Goal: Check status: Check status

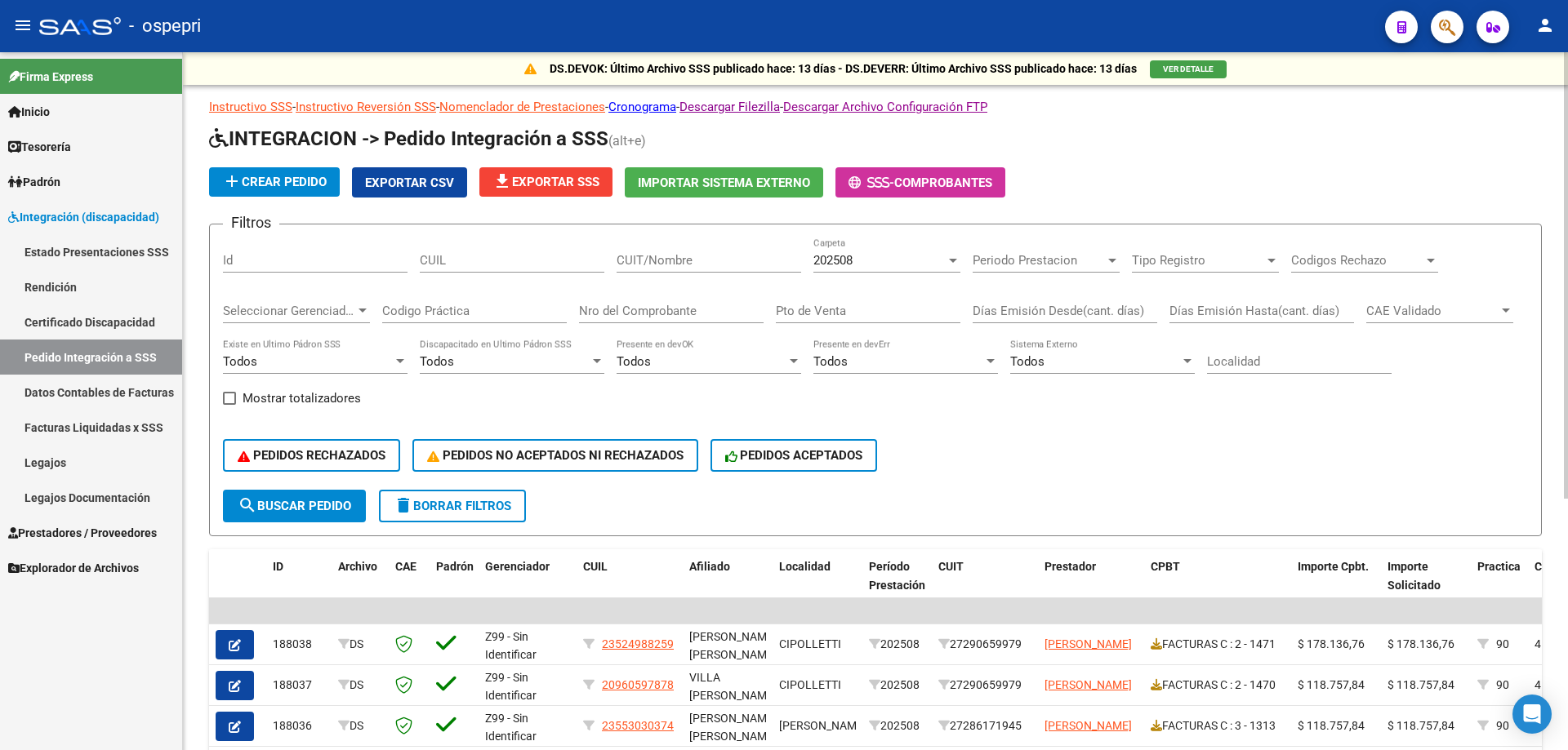
click at [659, 263] on input "CUIT/Nombre" at bounding box center [708, 260] width 184 height 15
paste input "[PERSON_NAME]"
type input "[PERSON_NAME]"
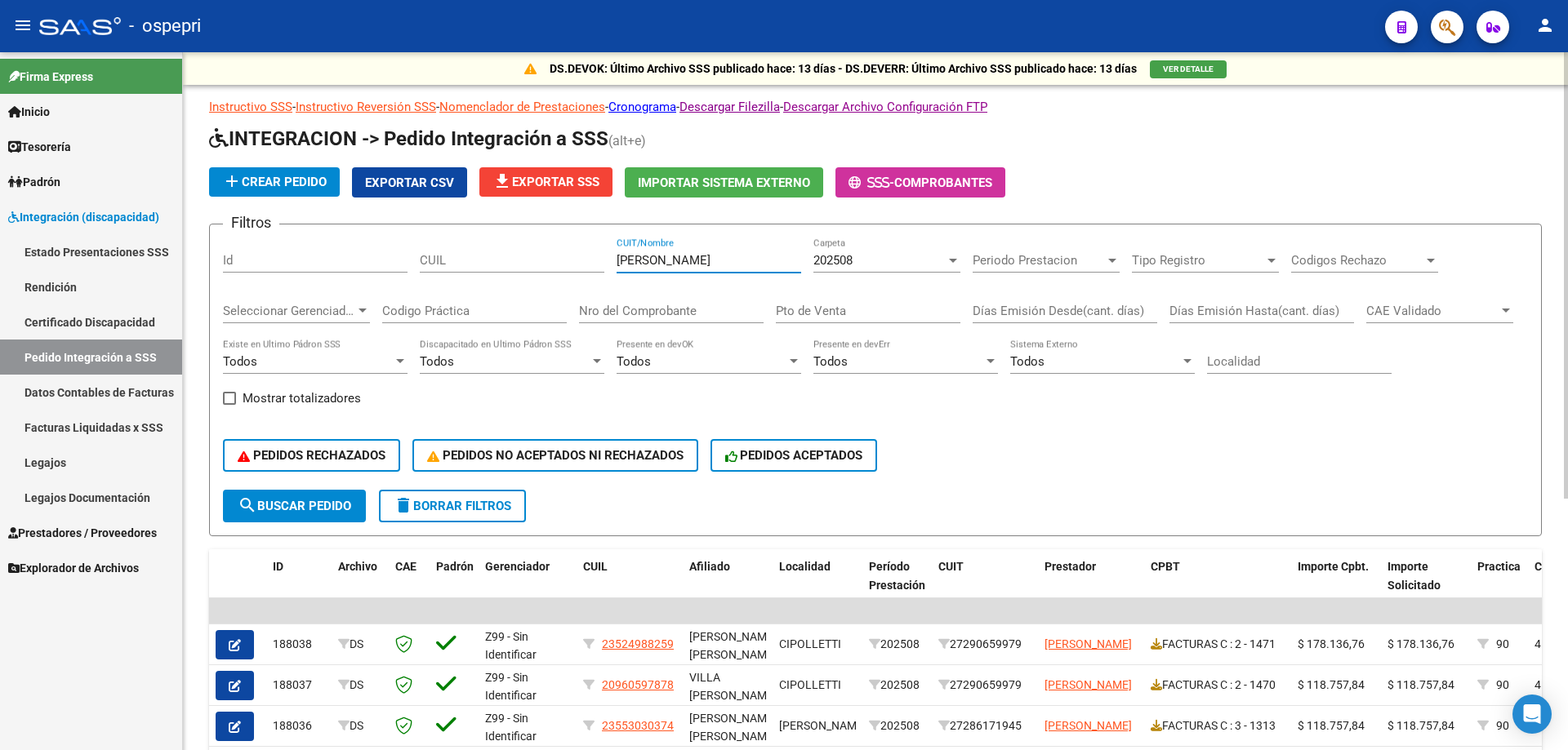
click at [640, 310] on input "Nro del Comprobante" at bounding box center [671, 310] width 184 height 15
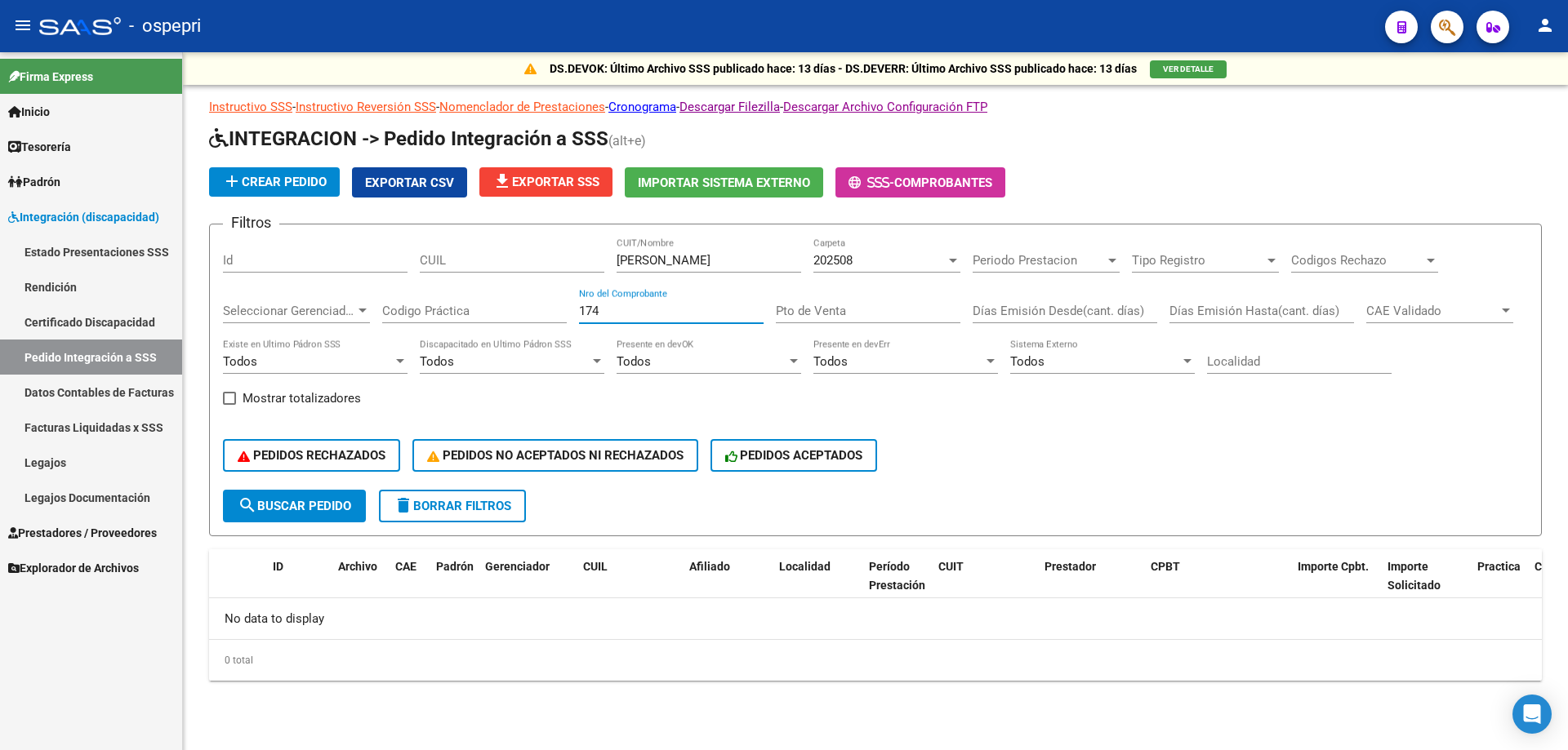
type input "174"
click at [890, 257] on div "202508" at bounding box center [879, 260] width 132 height 15
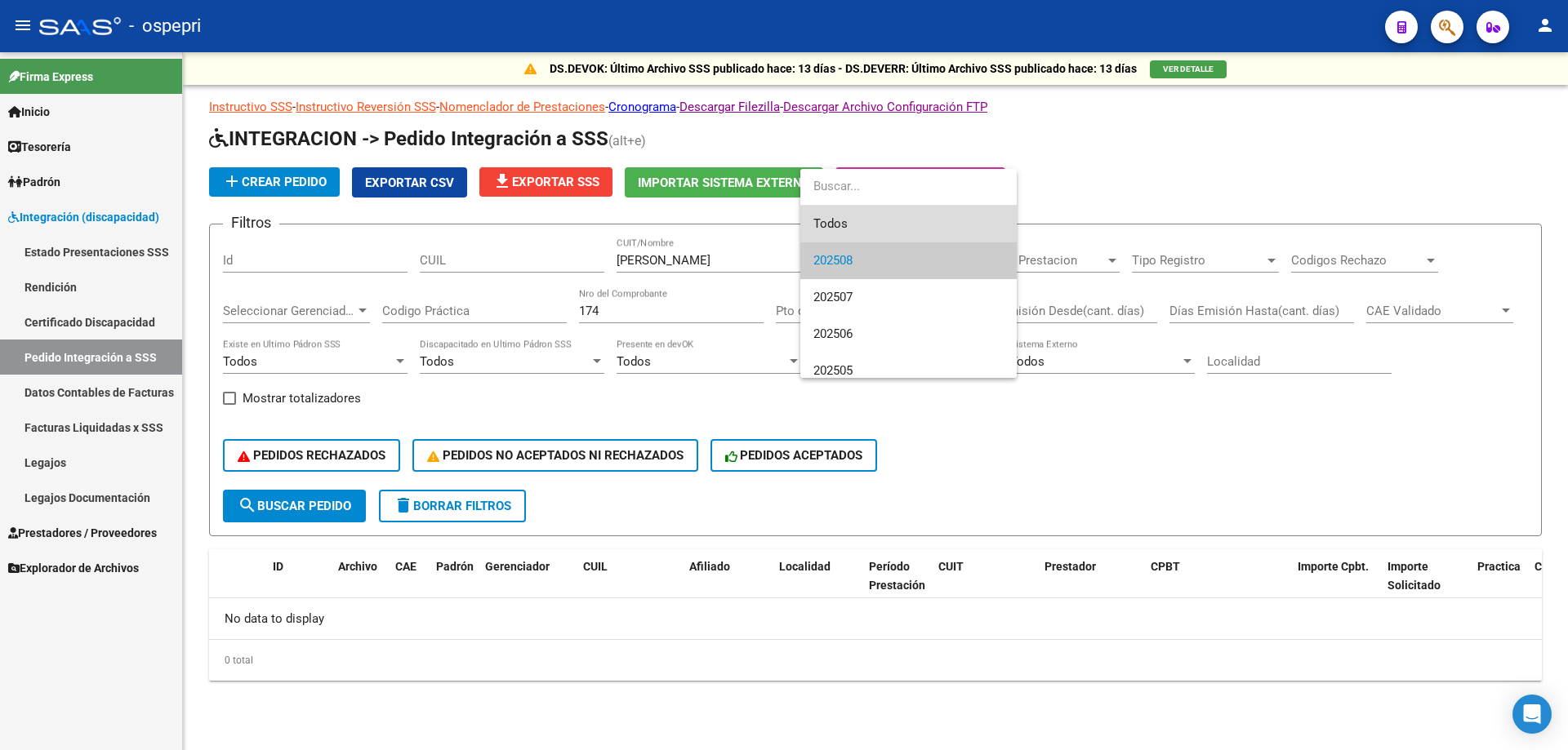
click at [941, 224] on span "Todos" at bounding box center [908, 224] width 190 height 37
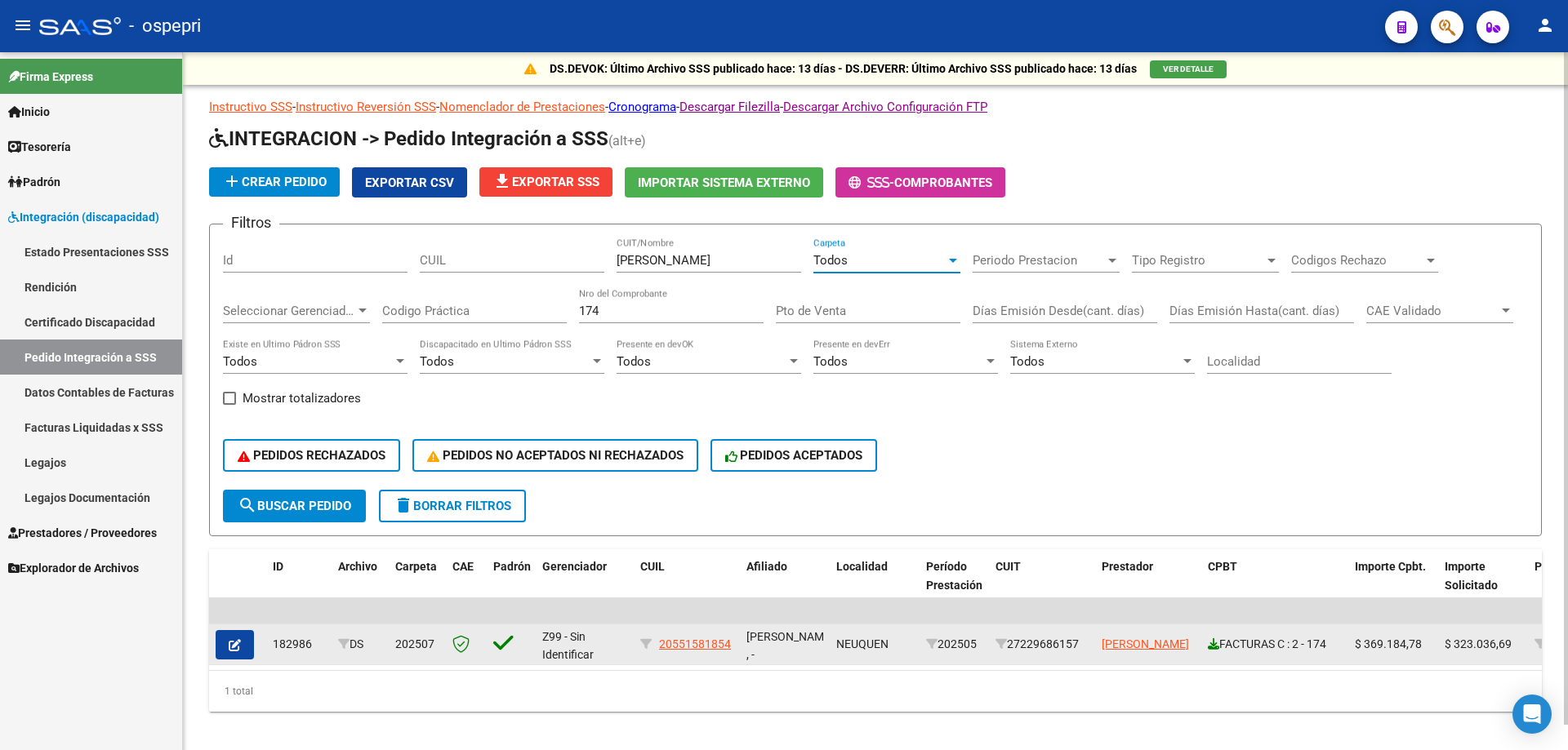
click at [1209, 645] on icon at bounding box center [1213, 644] width 12 height 12
click at [241, 645] on button "button" at bounding box center [235, 644] width 39 height 29
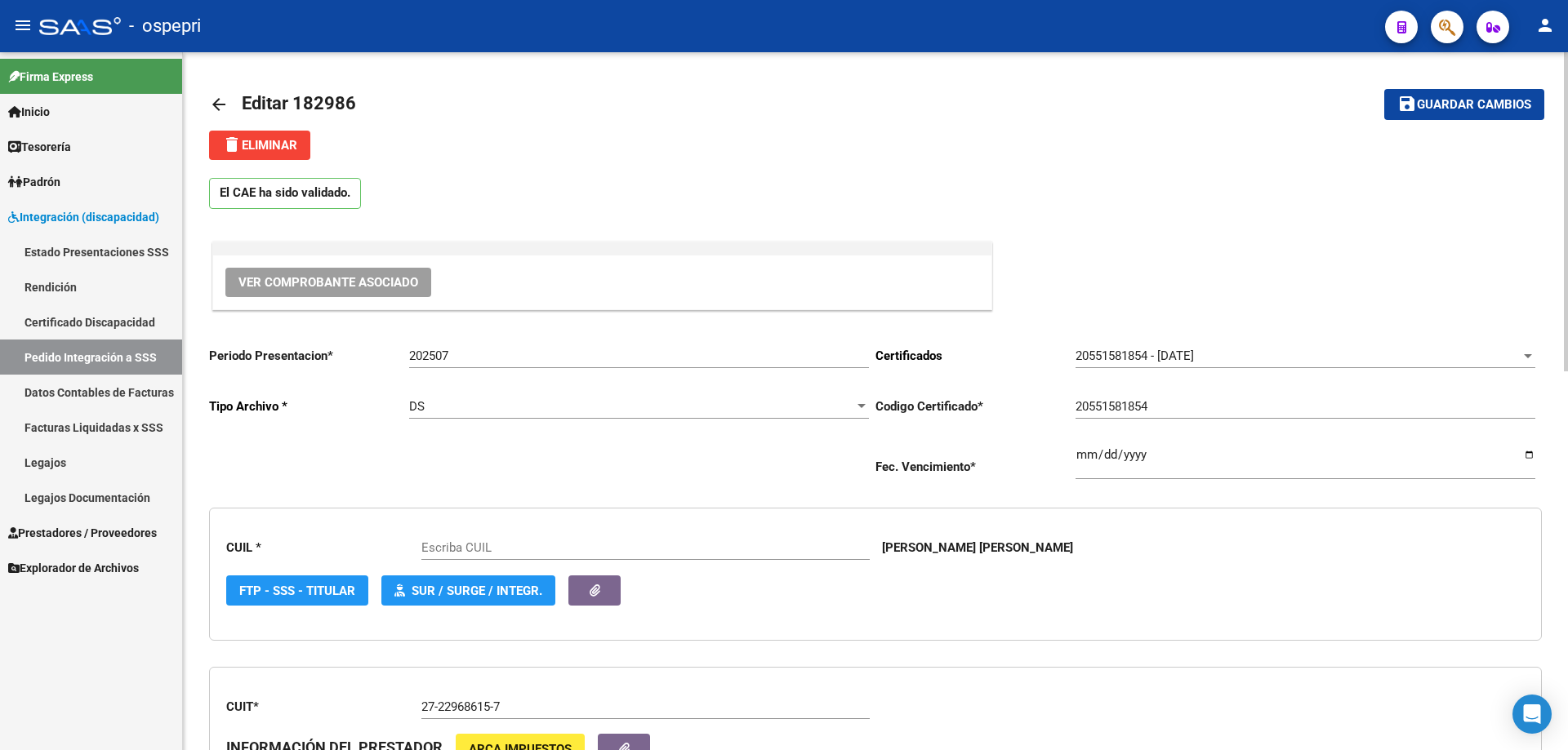
type input "20551581854"
click at [373, 277] on span "Ver Comprobante Asociado" at bounding box center [328, 282] width 179 height 15
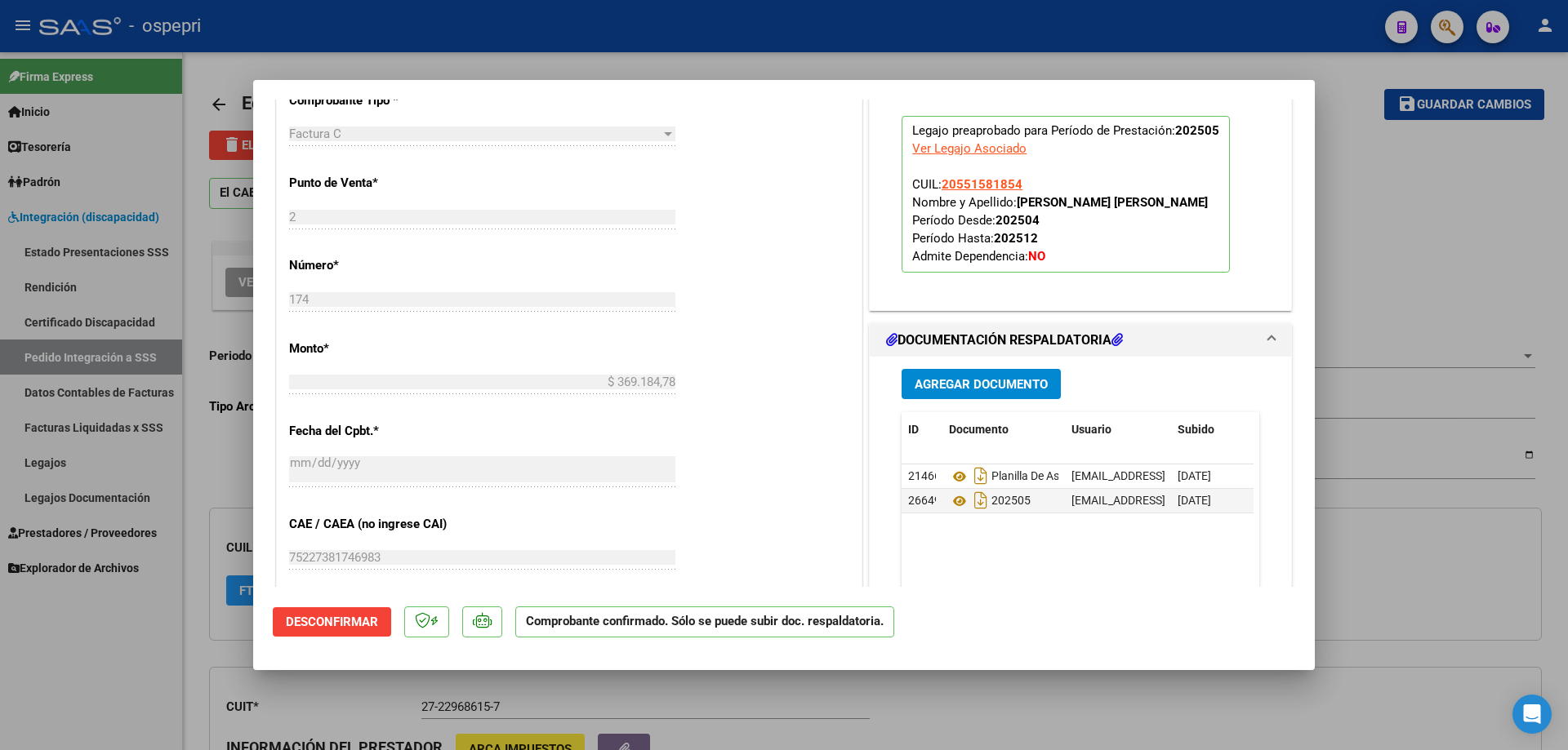
scroll to position [898, 0]
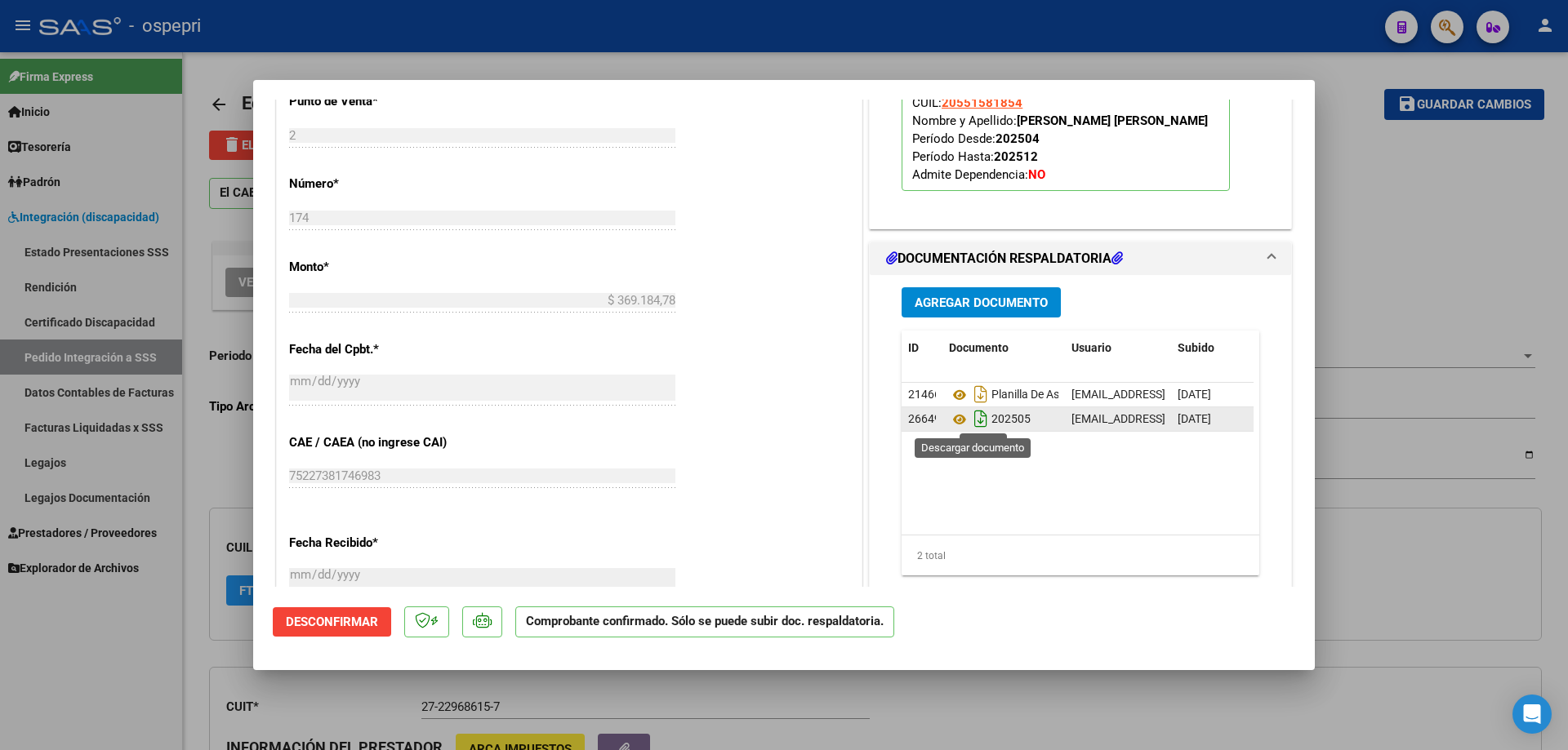
click at [970, 419] on icon "Descargar documento" at bounding box center [981, 419] width 21 height 26
click at [956, 421] on icon at bounding box center [959, 420] width 21 height 19
